Goal: Transaction & Acquisition: Purchase product/service

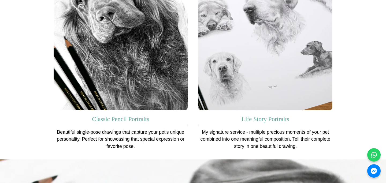
scroll to position [401, 0]
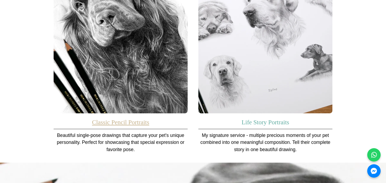
click at [133, 119] on link "Classic Pencil Portraits" at bounding box center [120, 122] width 57 height 7
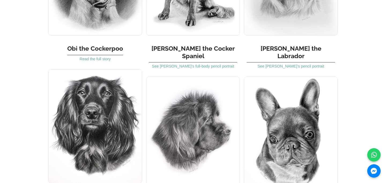
scroll to position [132, 0]
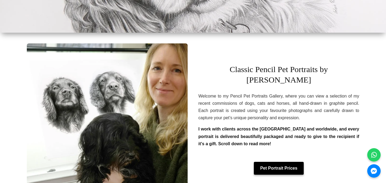
click at [284, 162] on link "Pet Portrait Prices" at bounding box center [279, 168] width 50 height 13
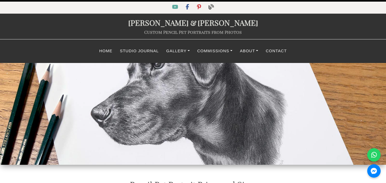
select select "GBP"
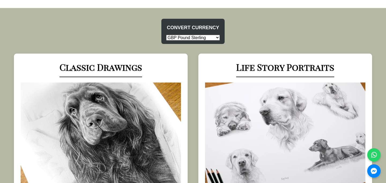
scroll to position [229, 0]
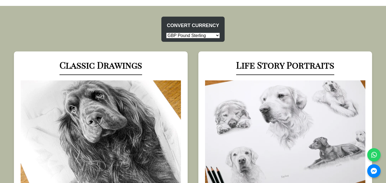
click at [208, 35] on select "USD US Dollar EUR Euro GBP Pound Sterling AUD Australian Dollar CAD Canadian Do…" at bounding box center [193, 36] width 54 height 6
select select "EUR"
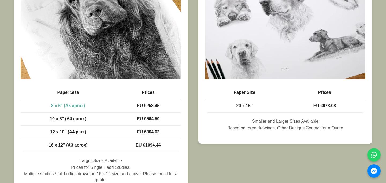
scroll to position [340, 0]
